Goal: Information Seeking & Learning: Learn about a topic

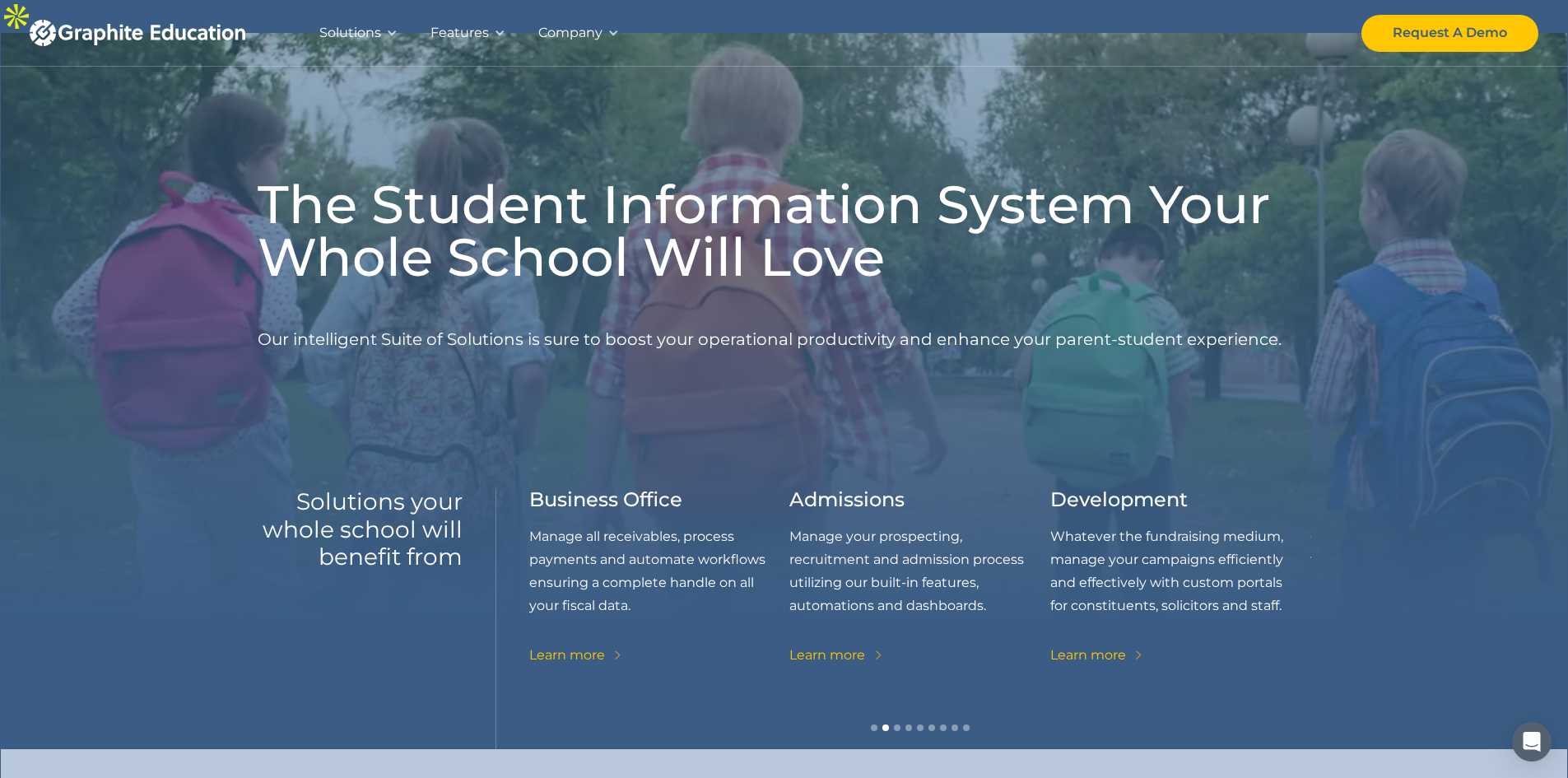
click at [349, 38] on div "Solutions" at bounding box center [350, 34] width 62 height 23
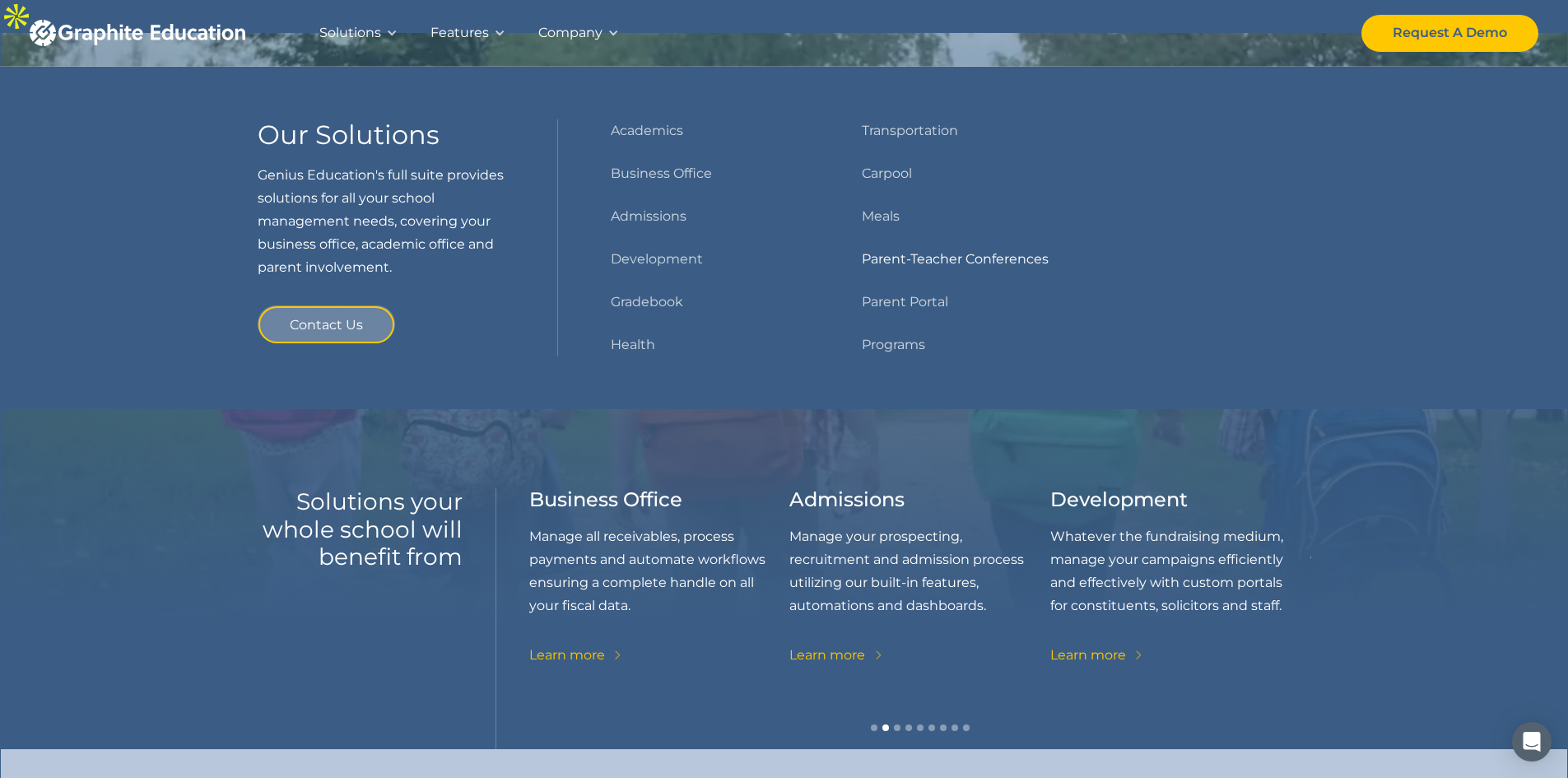
click at [911, 261] on link "Parent-Teacher Conferences" at bounding box center [955, 260] width 187 height 23
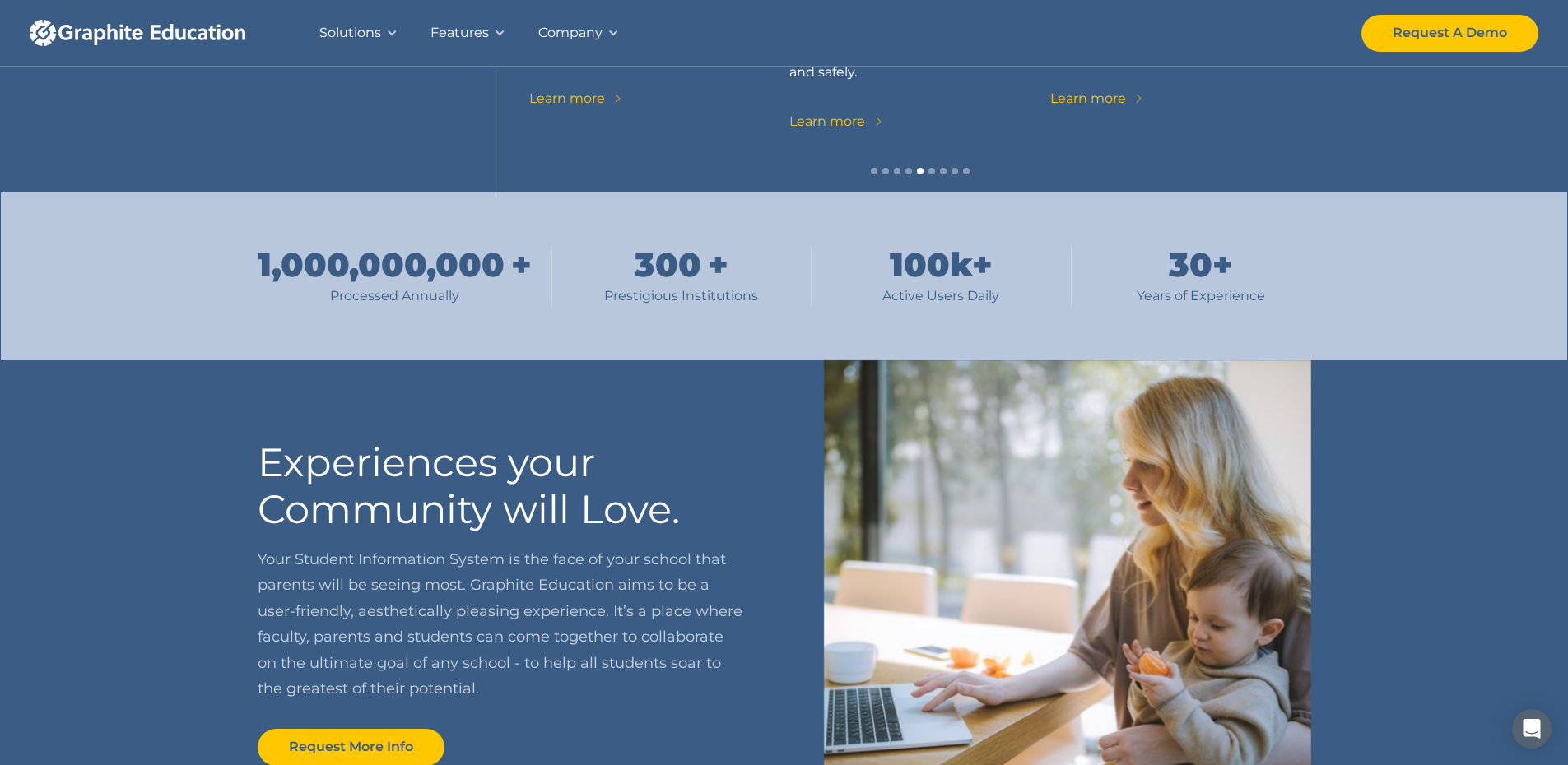
scroll to position [494, 0]
